Goal: Navigation & Orientation: Find specific page/section

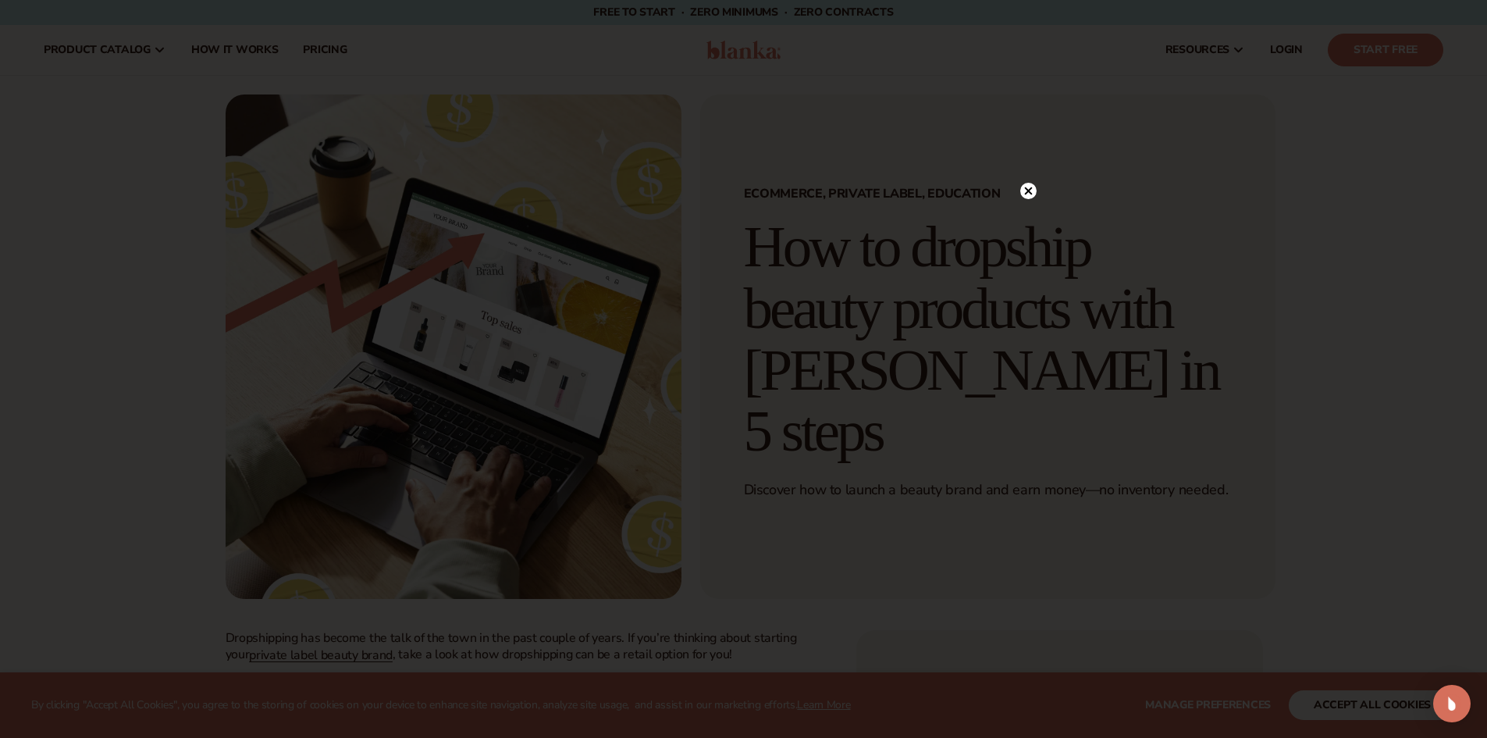
click at [1029, 191] on icon at bounding box center [1028, 191] width 8 height 8
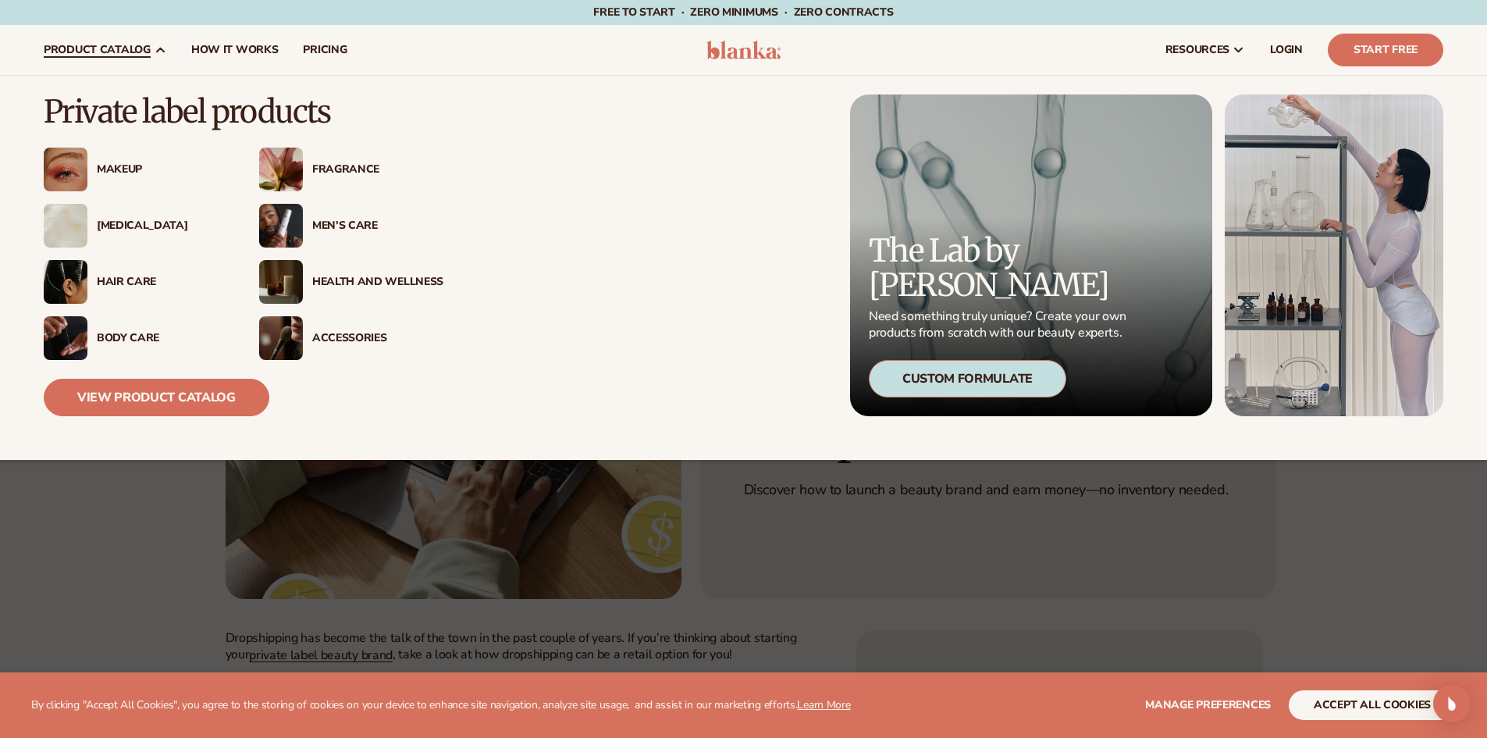
click at [106, 225] on div "[MEDICAL_DATA]" at bounding box center [162, 225] width 131 height 13
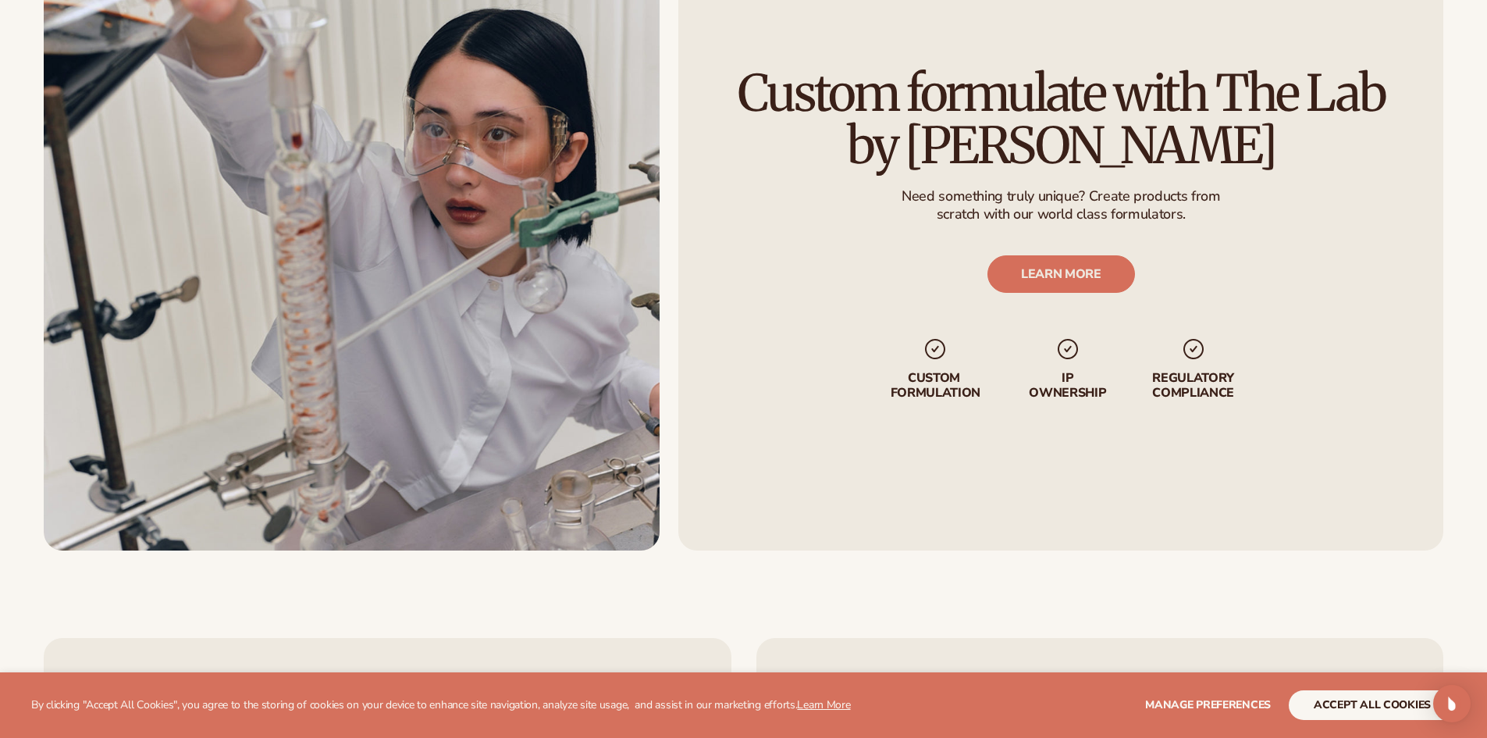
scroll to position [3059, 0]
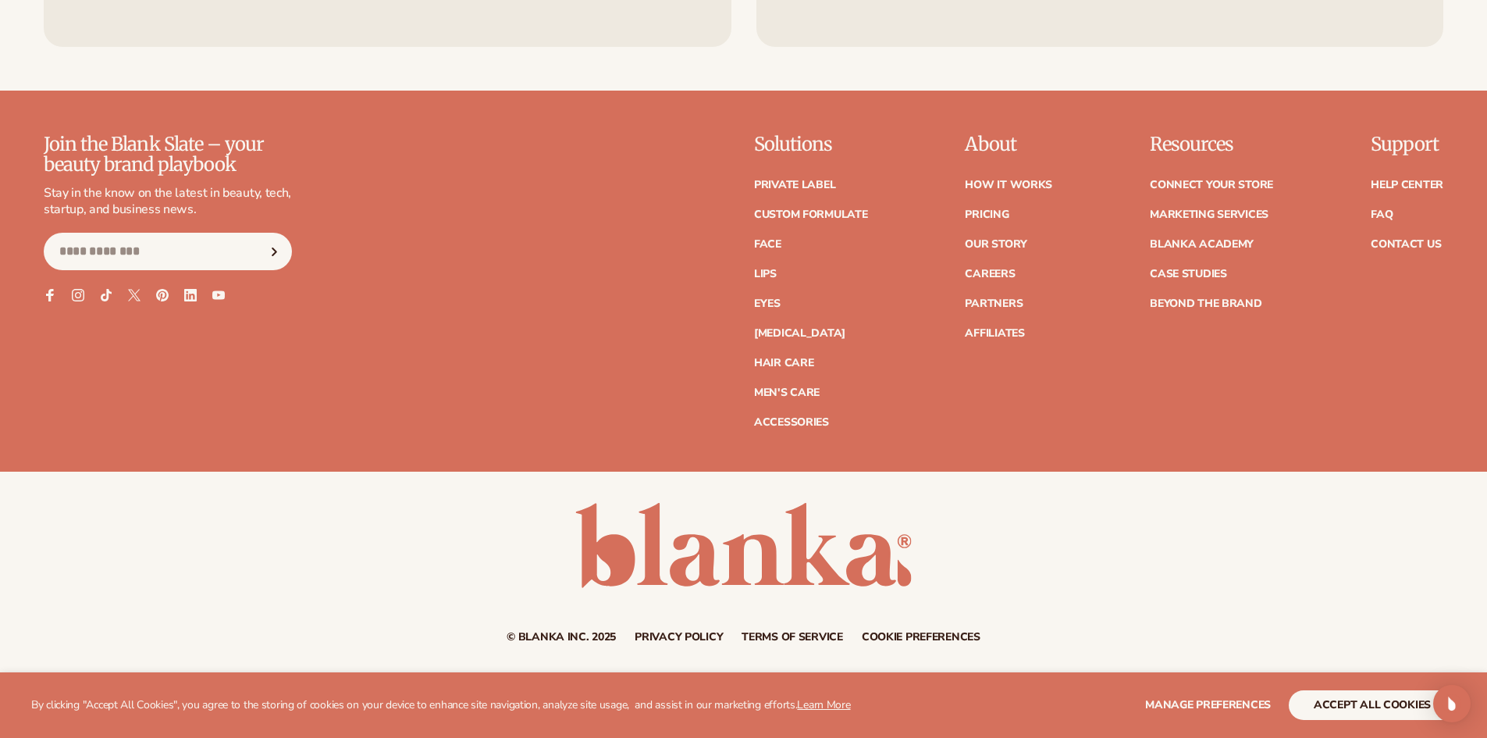
drag, startPoint x: 1403, startPoint y: 185, endPoint x: 1044, endPoint y: 387, distance: 412.1
click at [1044, 387] on div "About How It Works Pricing Our Story Careers Partners" at bounding box center [1008, 281] width 87 height 294
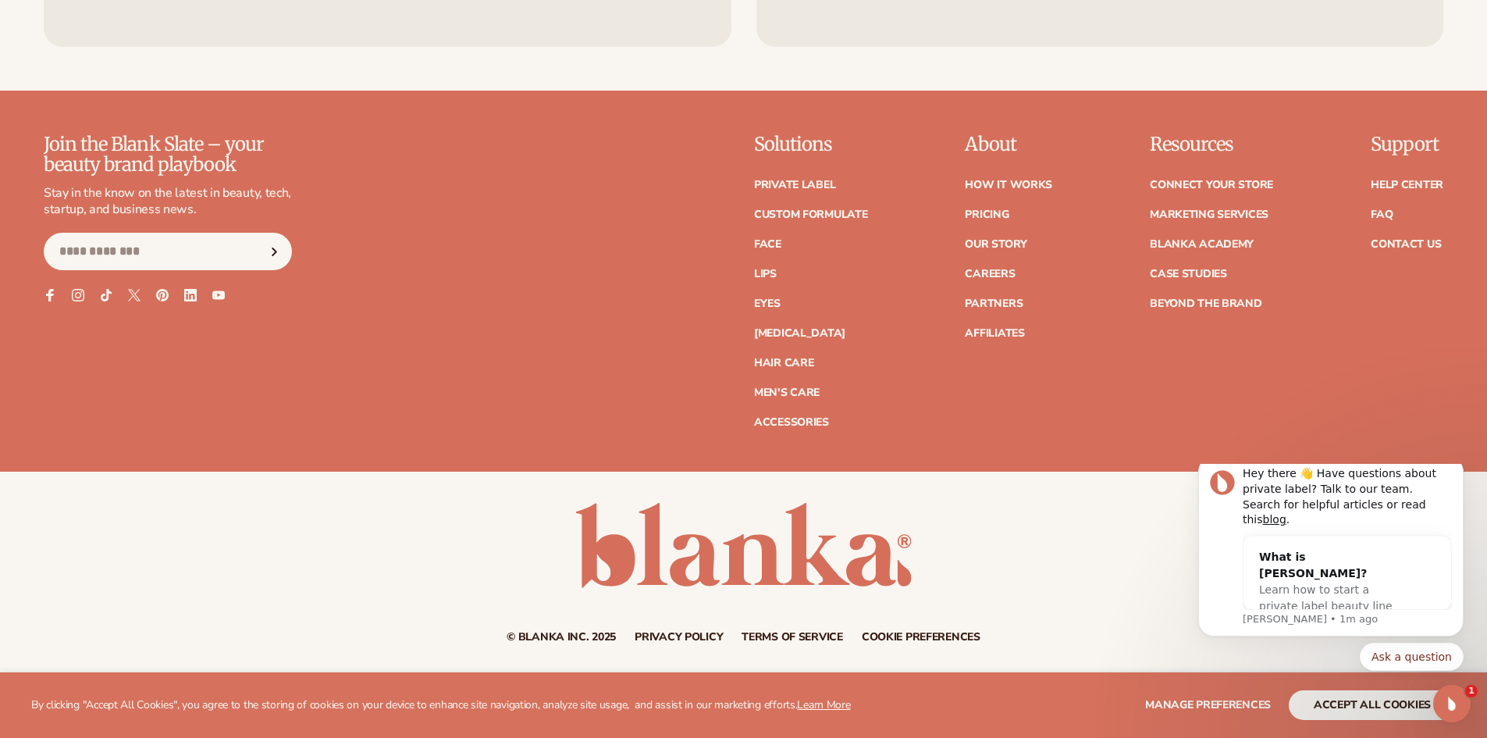
scroll to position [0, 0]
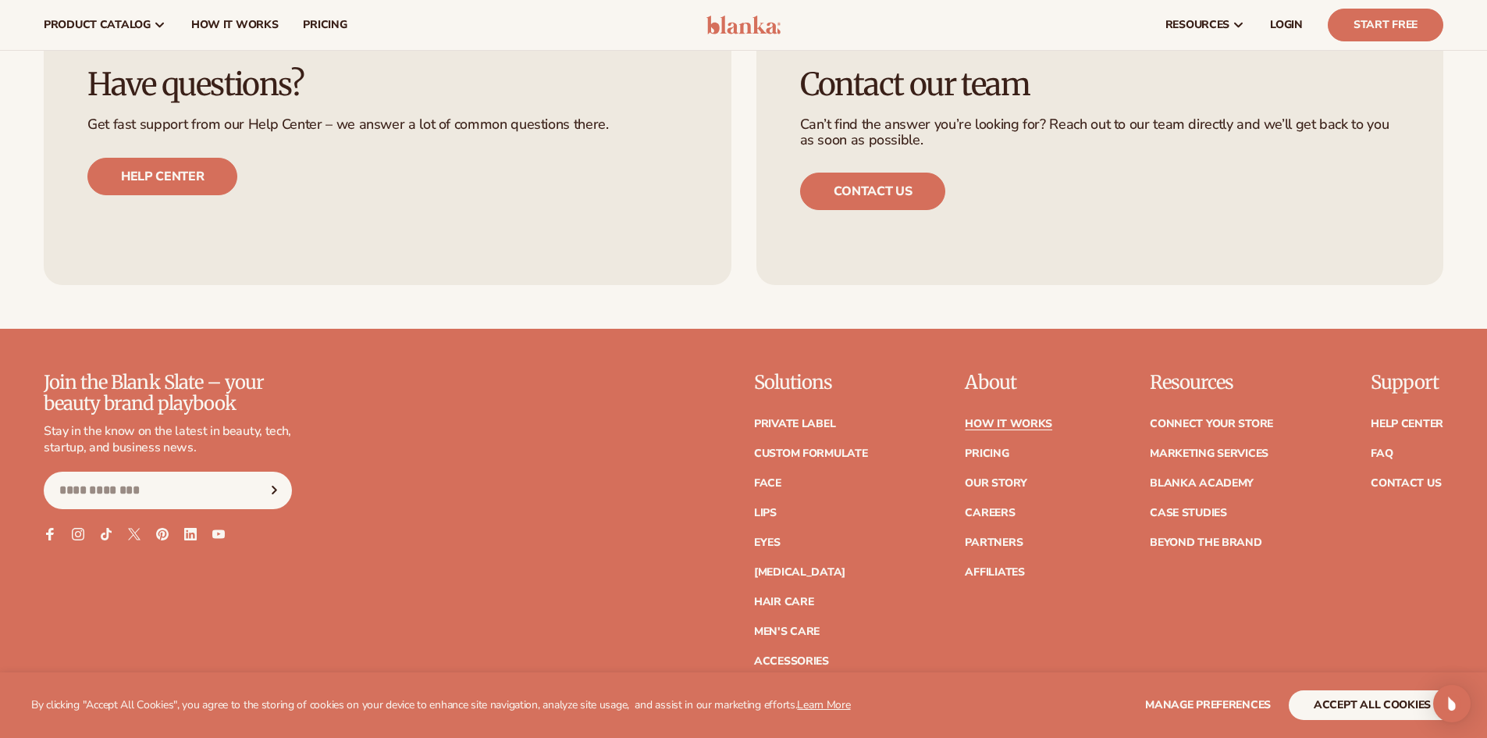
scroll to position [3823, 0]
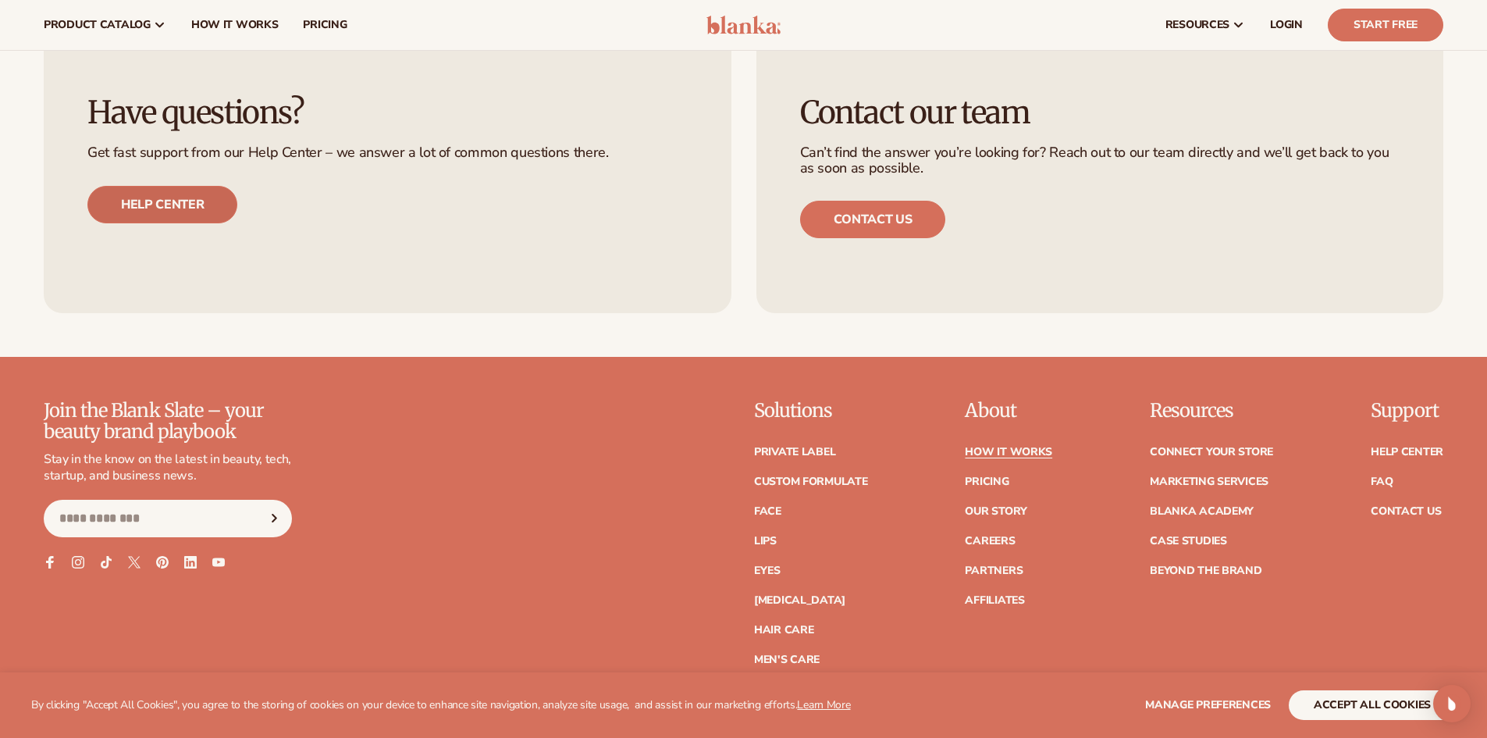
click at [201, 217] on link "Help center" at bounding box center [162, 204] width 150 height 37
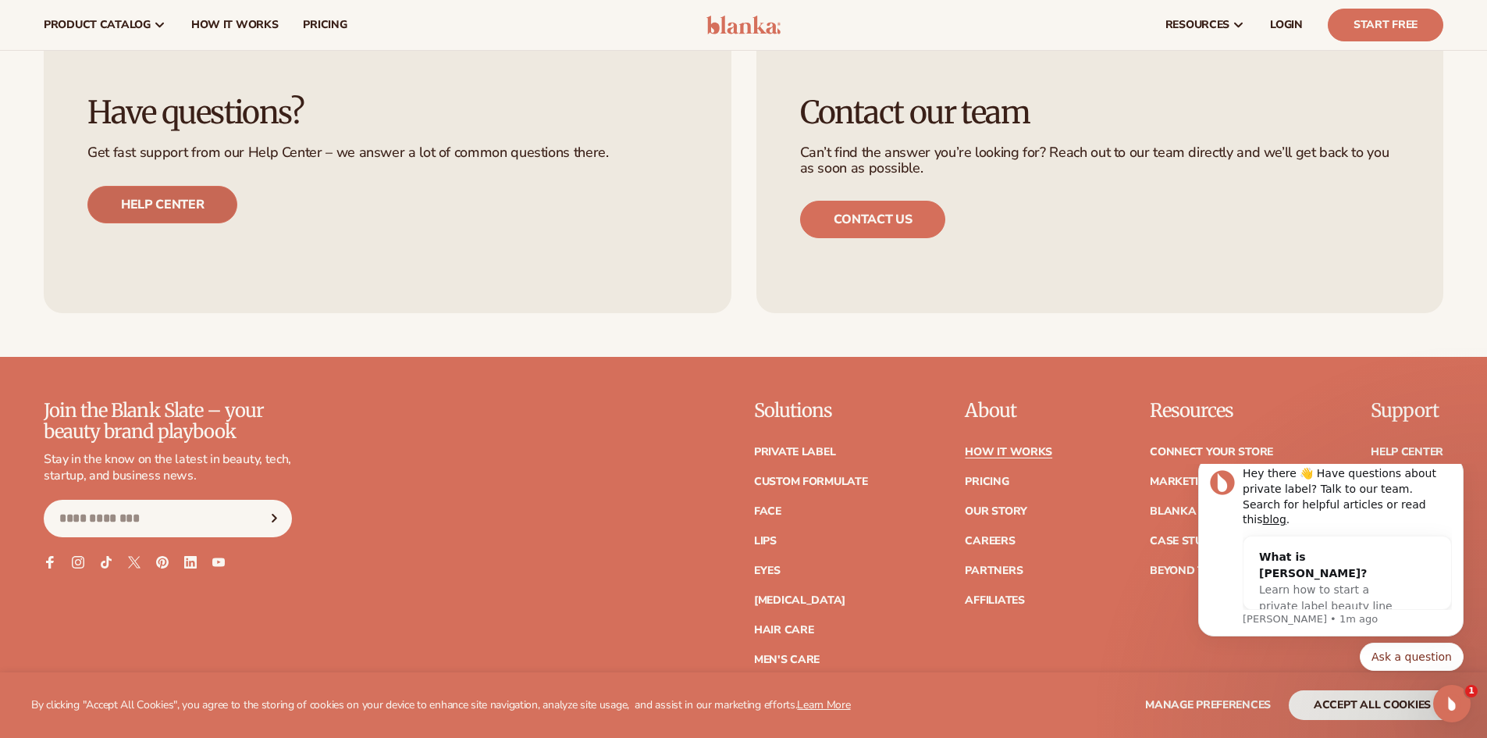
scroll to position [0, 0]
